Goal: Information Seeking & Learning: Check status

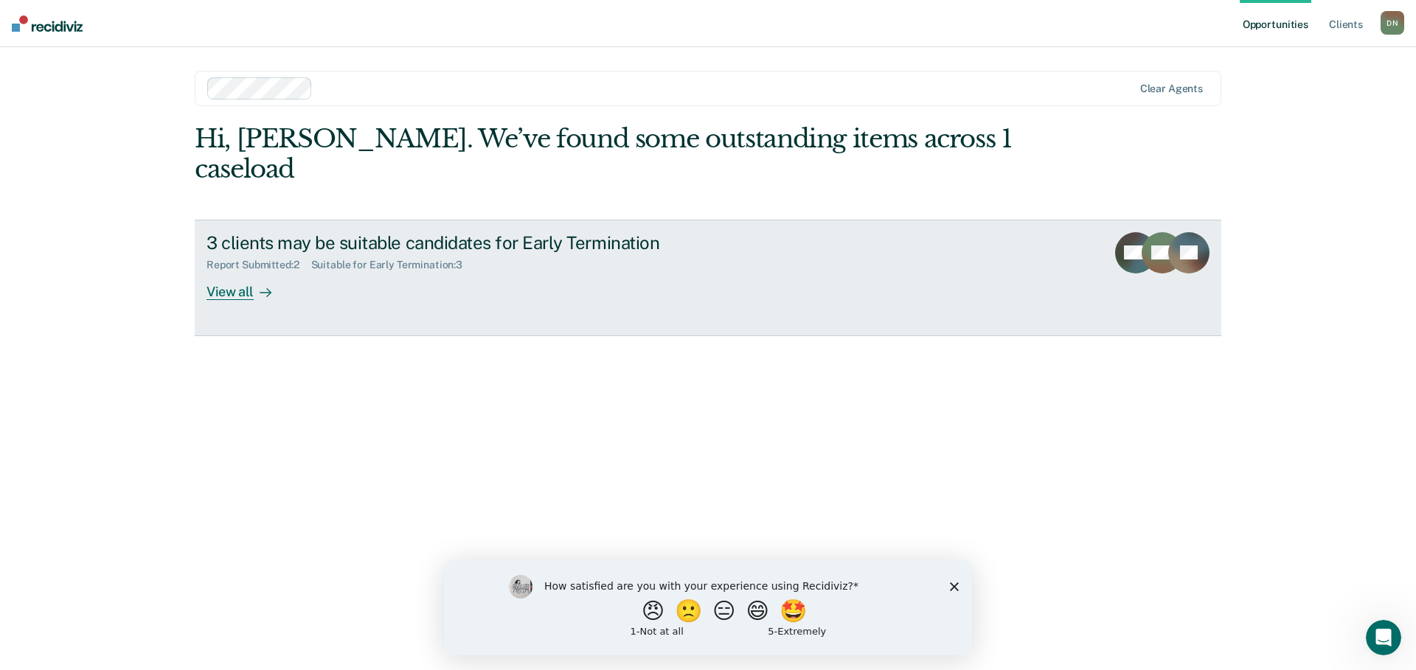
click at [222, 271] on div "View all" at bounding box center [247, 285] width 83 height 29
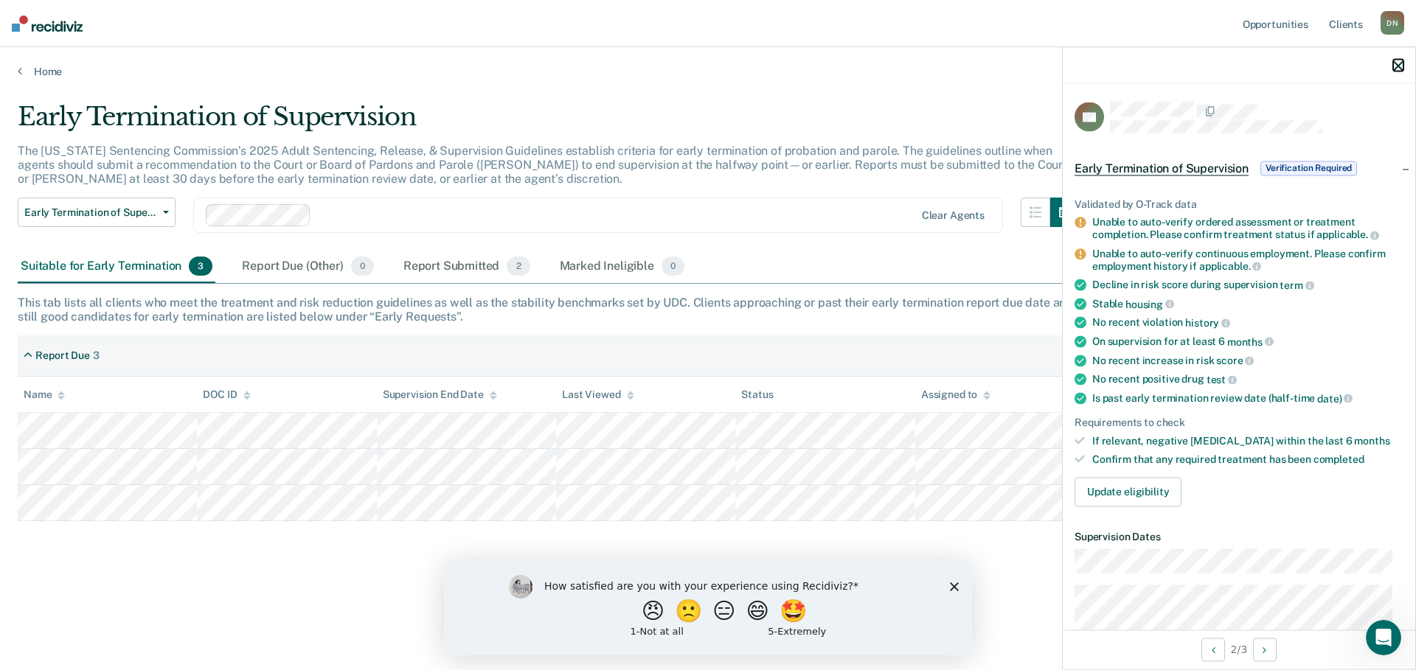
click at [1400, 59] on button "button" at bounding box center [1398, 65] width 10 height 13
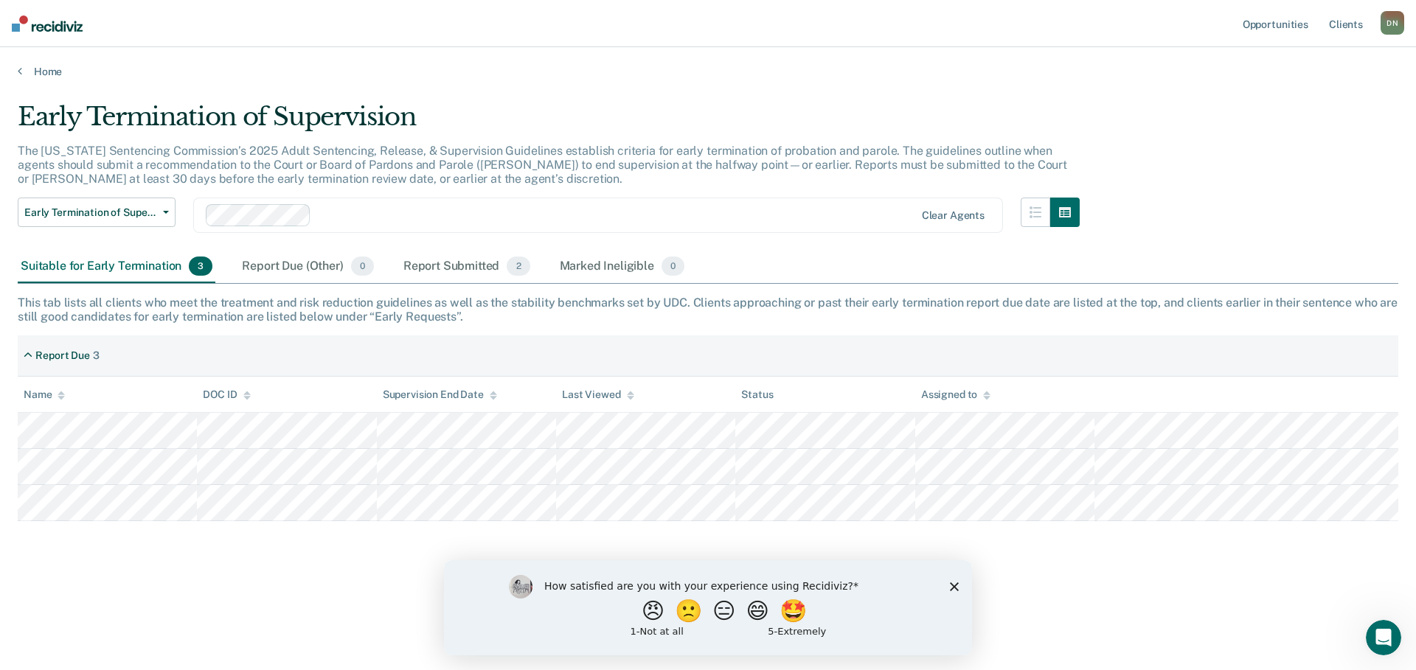
click at [957, 586] on icon "Close survey" at bounding box center [954, 586] width 9 height 9
